Goal: Transaction & Acquisition: Purchase product/service

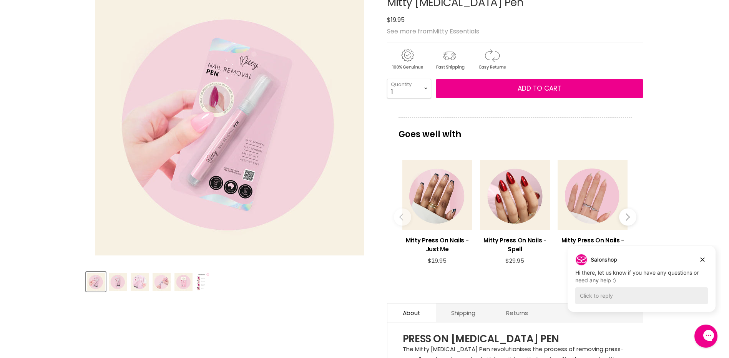
click at [117, 284] on img "Product thumbnails" at bounding box center [118, 282] width 18 height 18
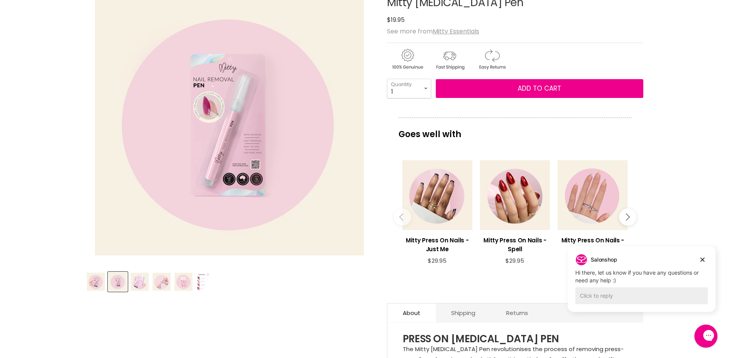
click at [142, 282] on img "Product thumbnails" at bounding box center [140, 282] width 18 height 18
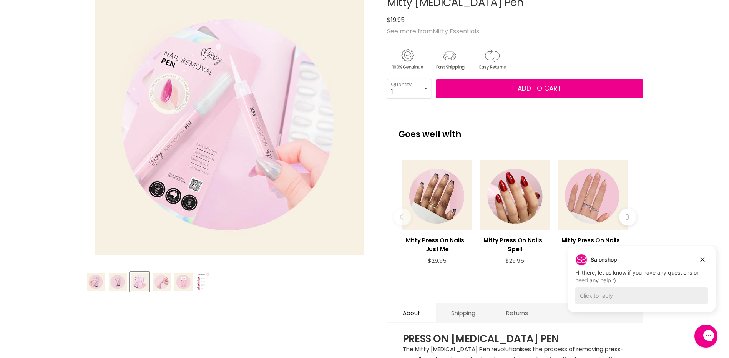
click at [158, 280] on img "Product thumbnails" at bounding box center [162, 282] width 18 height 18
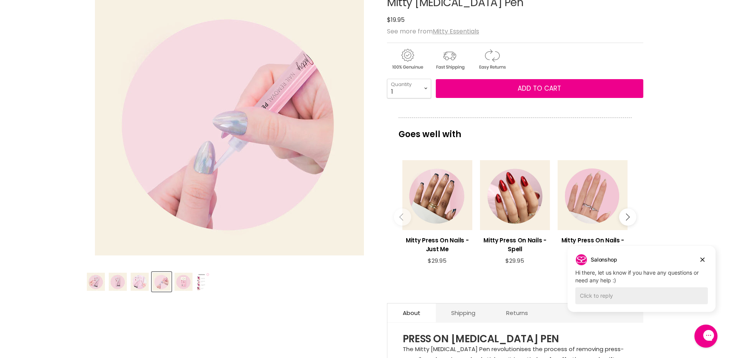
click at [184, 283] on img "Product thumbnails" at bounding box center [184, 282] width 18 height 18
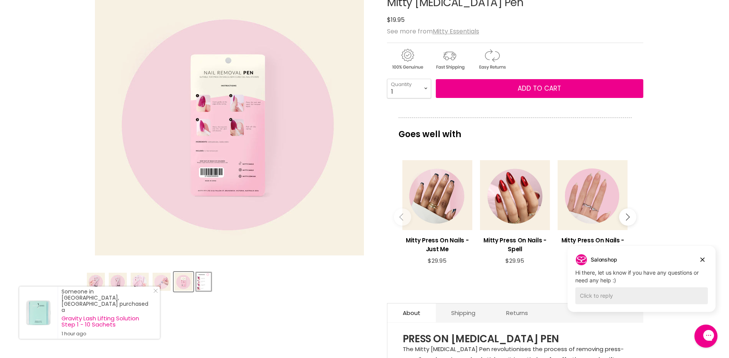
click at [196, 283] on button "Product thumbnails" at bounding box center [204, 282] width 16 height 20
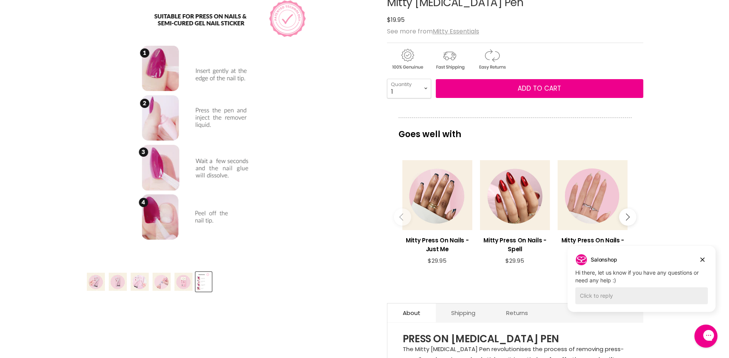
click at [200, 283] on img "Product thumbnails" at bounding box center [203, 282] width 15 height 18
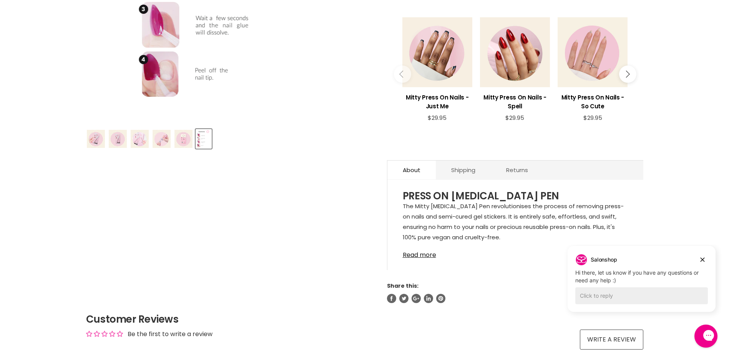
scroll to position [308, 0]
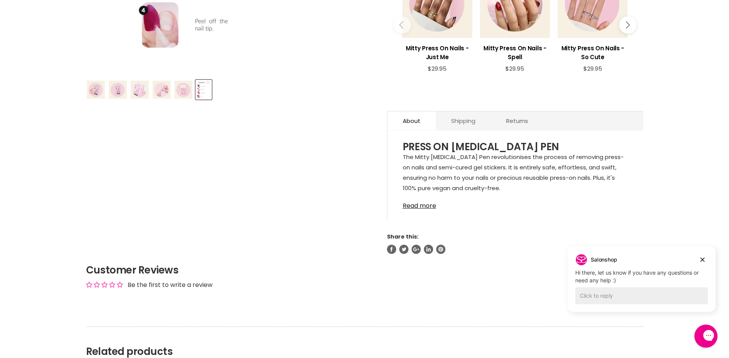
click at [461, 124] on link "Shipping" at bounding box center [463, 121] width 55 height 19
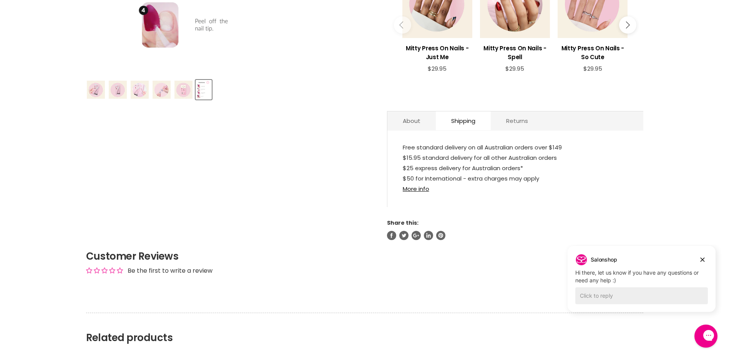
click at [509, 125] on link "Returns" at bounding box center [517, 121] width 53 height 19
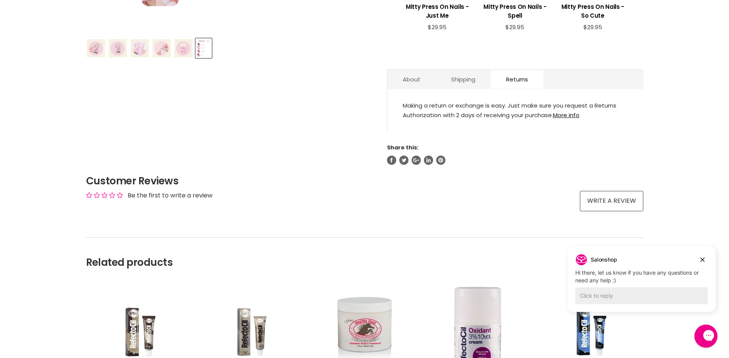
scroll to position [346, 0]
